Goal: Check status: Check status

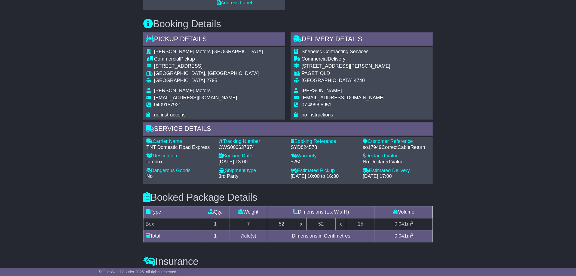
click at [119, 111] on div "Email Download Tracking Pricing Insurance" at bounding box center [288, 70] width 576 height 617
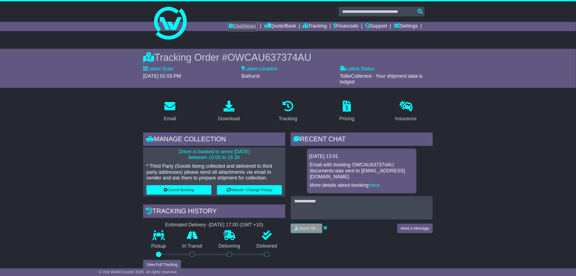
click at [242, 26] on link "Dashboard" at bounding box center [242, 26] width 29 height 9
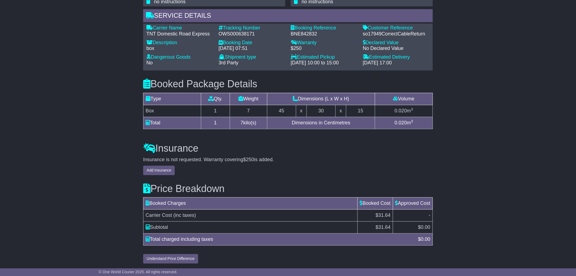
scroll to position [428, 0]
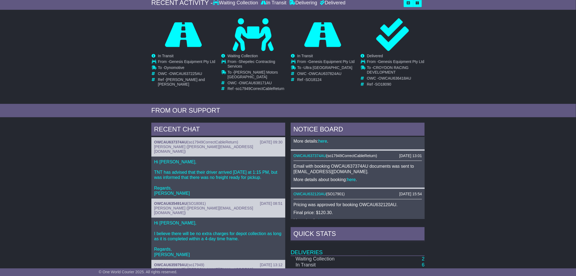
scroll to position [212, 0]
click at [105, 160] on div "RECENT CHAT [DATE] 09:30 OWCAU637374AU ( so17949CorrectCableReturn ) [PERSON_NA…" at bounding box center [288, 237] width 576 height 235
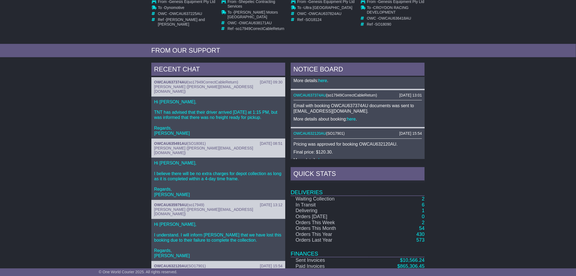
scroll to position [151, 0]
click at [424, 197] on link "2" at bounding box center [423, 198] width 3 height 5
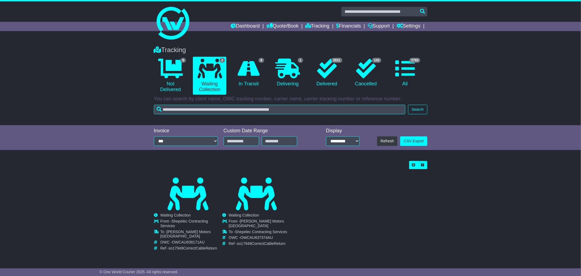
click at [91, 193] on div "Loading... No bookings found Carrier OWC / Carrier # Pickup Delivery Status OWS…" at bounding box center [290, 210] width 581 height 105
click at [248, 72] on icon at bounding box center [249, 69] width 22 height 20
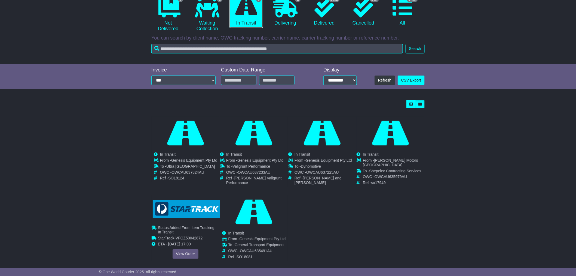
scroll to position [61, 0]
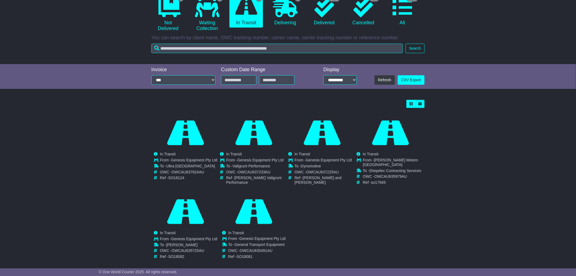
click at [83, 175] on div "Loading... No bookings found Carrier OWC / Carrier # Pickup Delivery Status OWS…" at bounding box center [288, 184] width 576 height 174
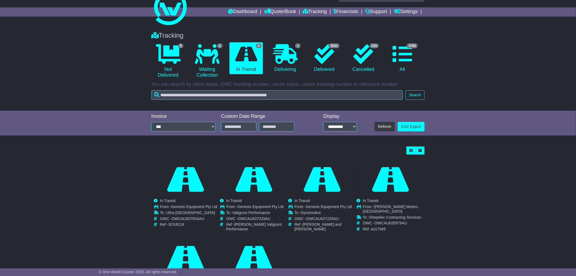
scroll to position [0, 0]
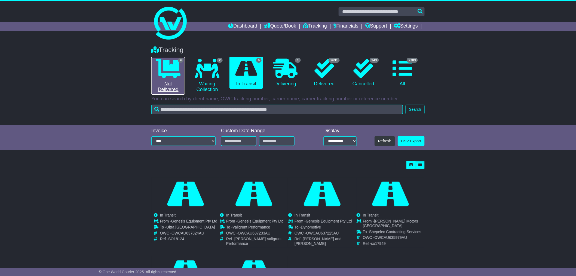
click at [172, 74] on icon at bounding box center [168, 69] width 25 height 20
